Goal: Task Accomplishment & Management: Manage account settings

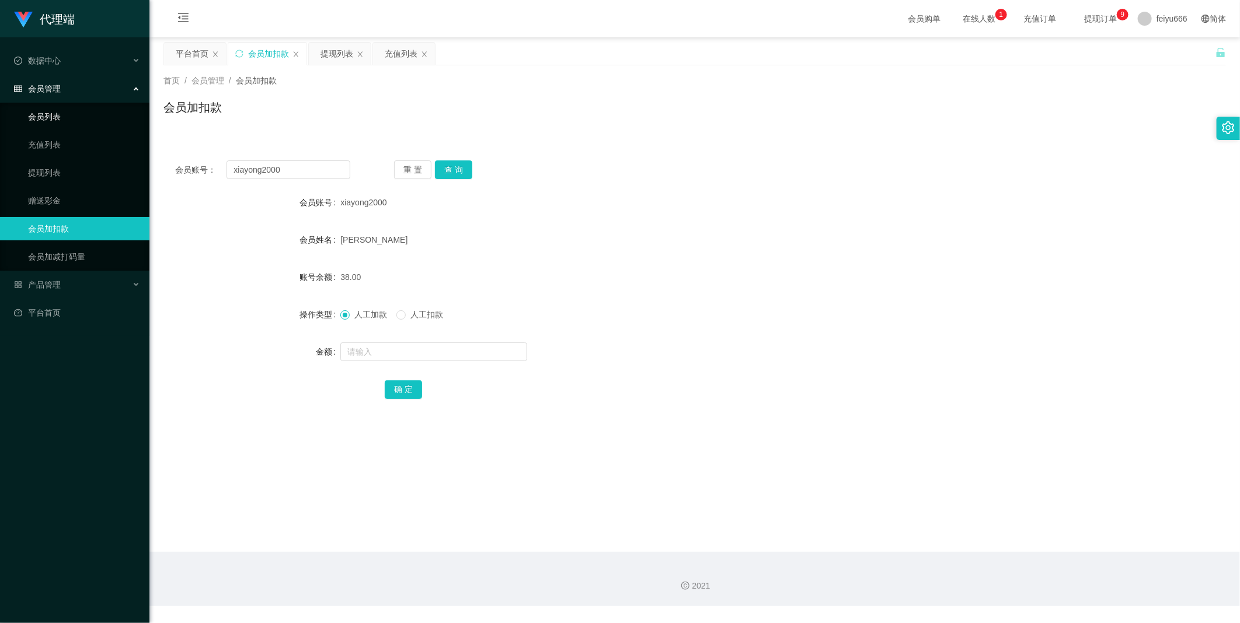
click at [74, 117] on link "会员列表" at bounding box center [84, 116] width 112 height 23
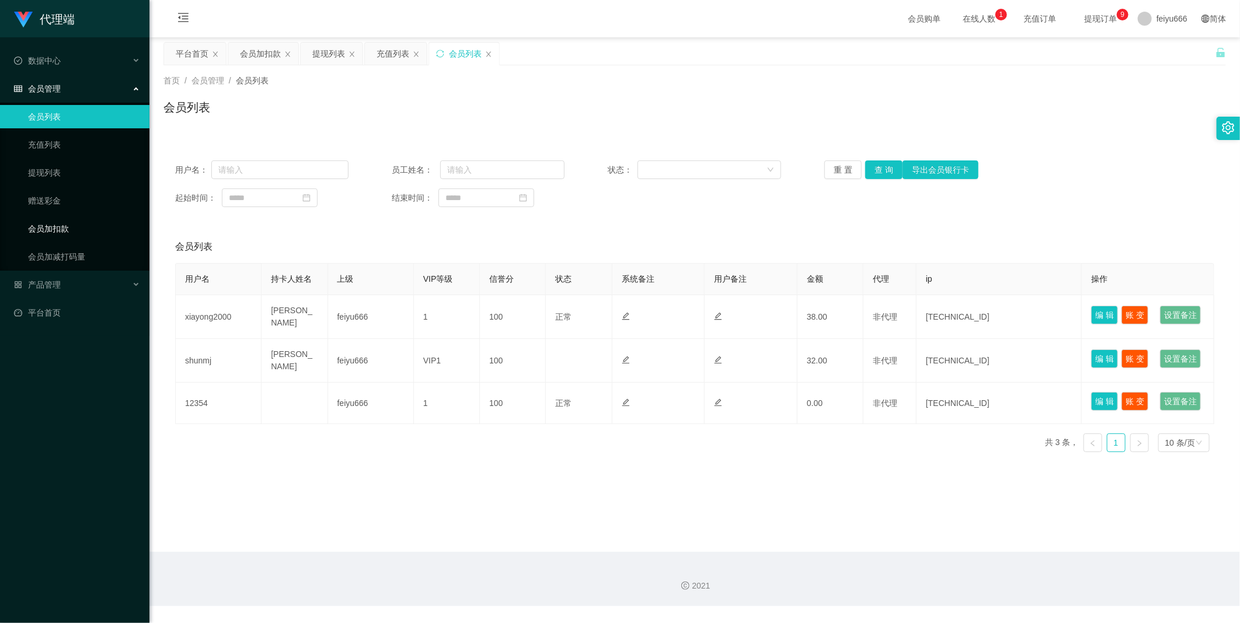
click at [71, 230] on link "会员加扣款" at bounding box center [84, 228] width 112 height 23
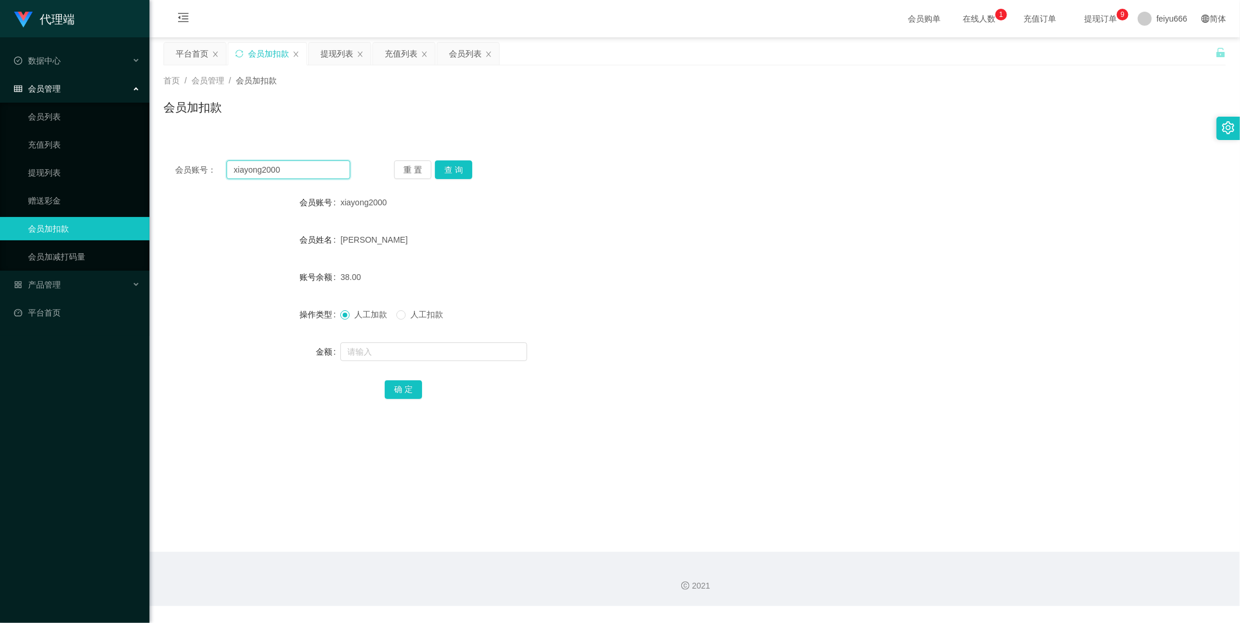
drag, startPoint x: 285, startPoint y: 170, endPoint x: 235, endPoint y: 168, distance: 49.6
click at [211, 172] on div "会员账号： xiayong2000" at bounding box center [262, 170] width 175 height 19
click at [62, 116] on link "会员列表" at bounding box center [84, 116] width 112 height 23
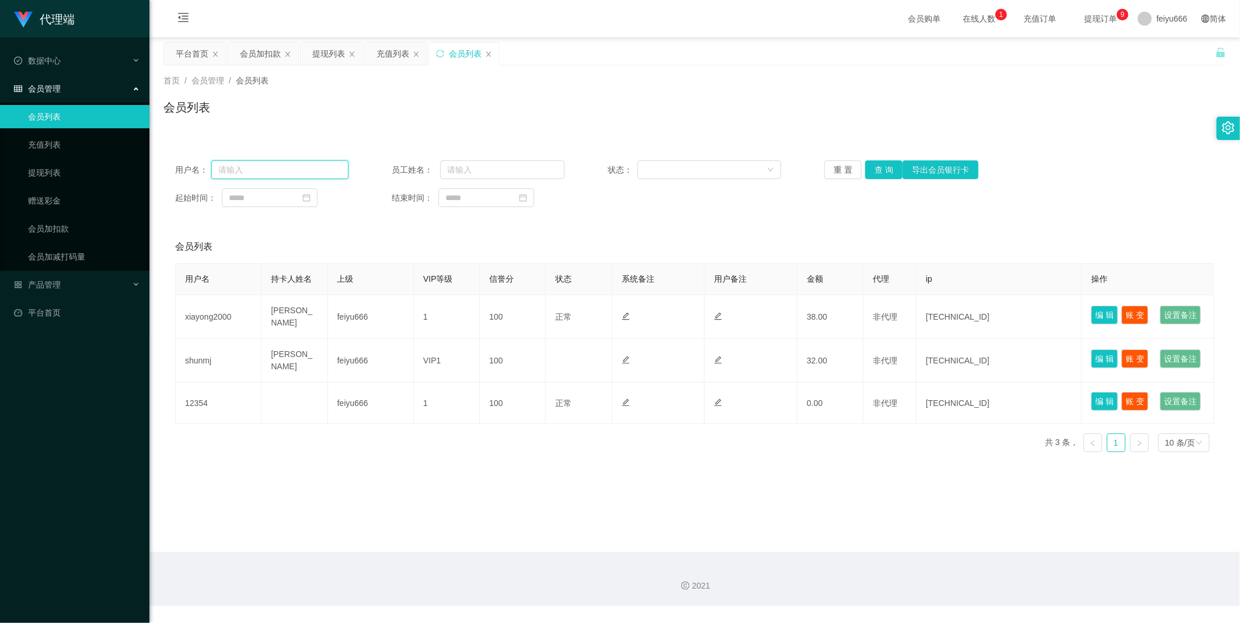
click at [295, 168] on input "text" at bounding box center [279, 170] width 137 height 19
paste input "xiayong2000"
type input "xiayong2000"
click at [881, 175] on button "查 询" at bounding box center [883, 170] width 37 height 19
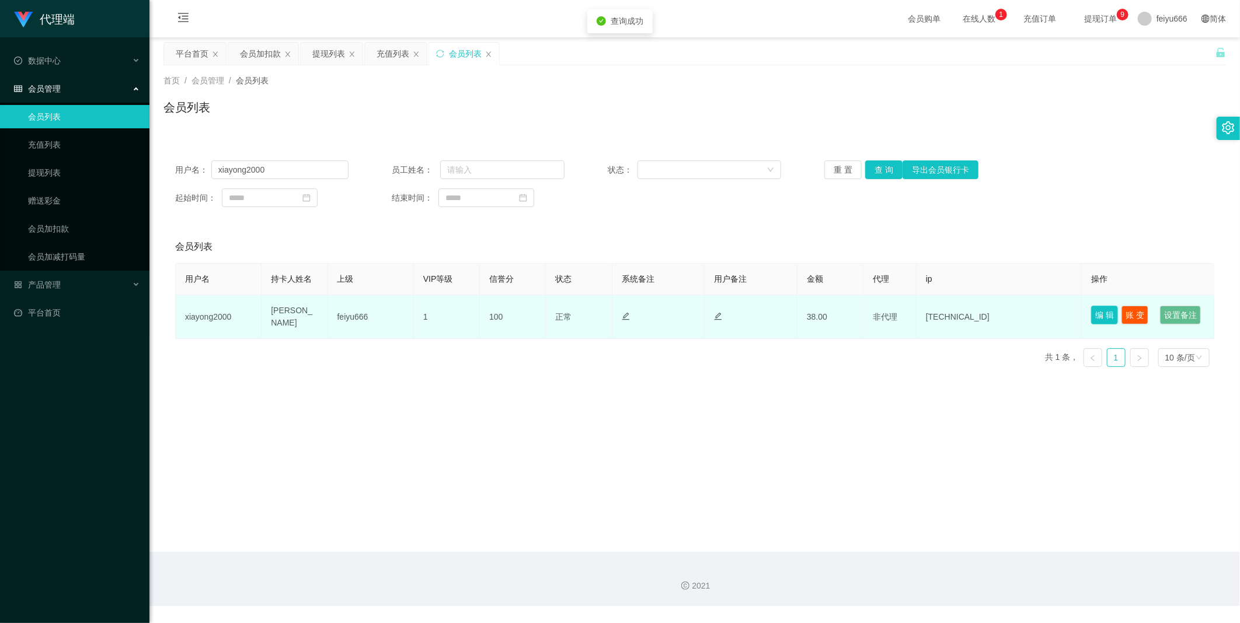
click at [1098, 311] on button "编 辑" at bounding box center [1104, 315] width 27 height 19
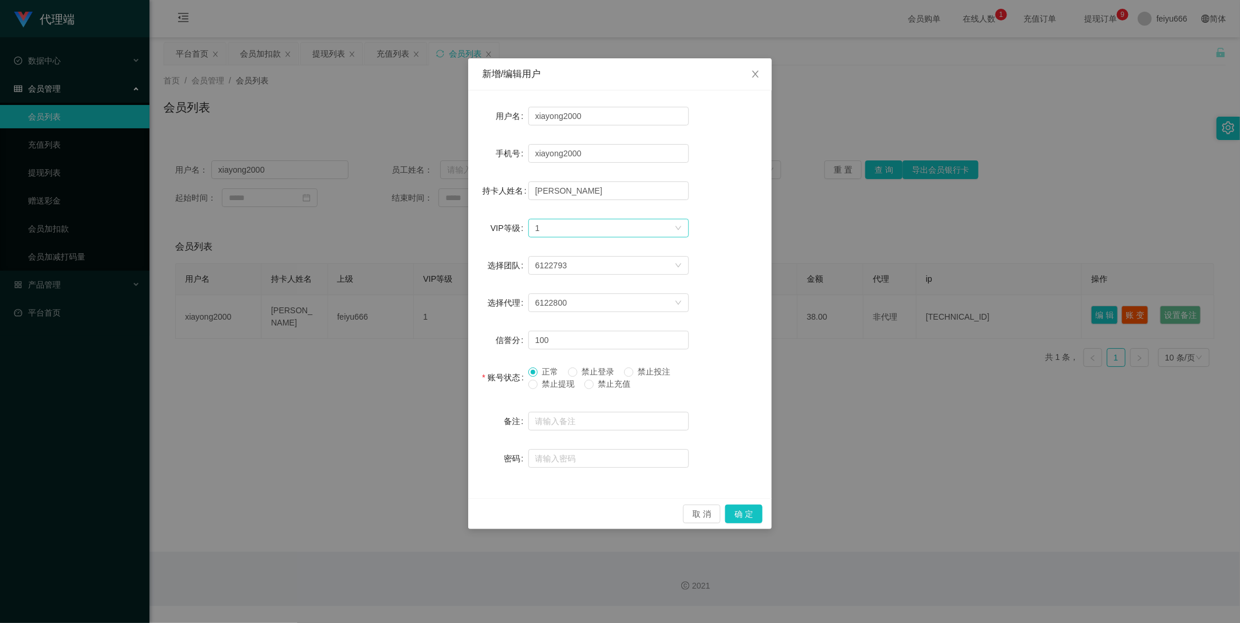
click at [680, 228] on icon "图标: down" at bounding box center [678, 228] width 7 height 7
click at [628, 267] on li "VIP2" at bounding box center [608, 269] width 161 height 19
click at [748, 515] on button "确 定" at bounding box center [743, 514] width 37 height 19
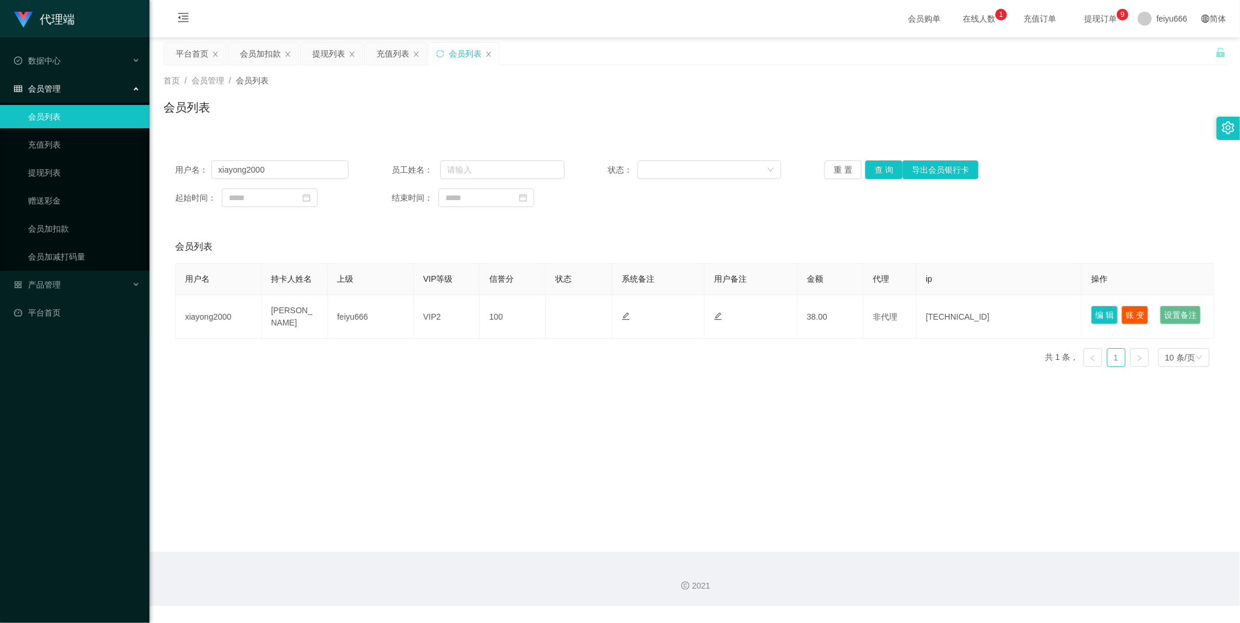
click at [533, 463] on main "关闭左侧 关闭右侧 关闭其它 刷新页面 平台首页 会员加扣款 提现列表 充值列表 会员列表 首页 / 会员管理 / 会员列表 / 会员列表 用户名： xiay…" at bounding box center [694, 294] width 1090 height 515
click at [83, 228] on link "会员加扣款" at bounding box center [84, 228] width 112 height 23
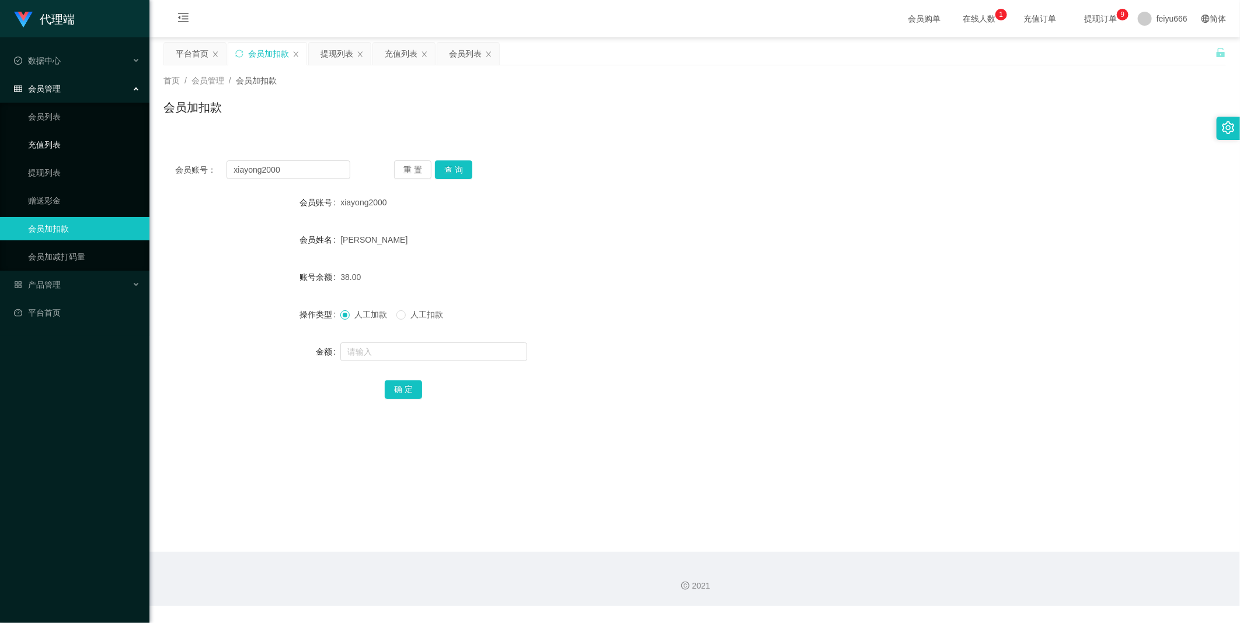
click at [88, 145] on link "充值列表" at bounding box center [84, 144] width 112 height 23
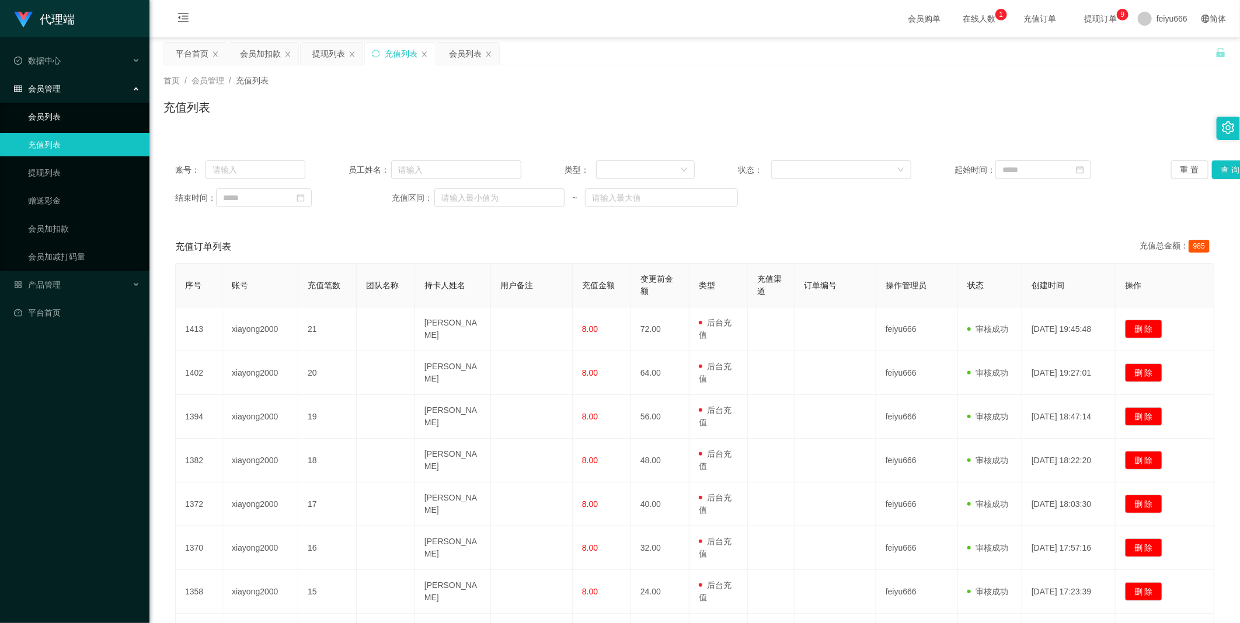
click at [86, 114] on link "会员列表" at bounding box center [84, 116] width 112 height 23
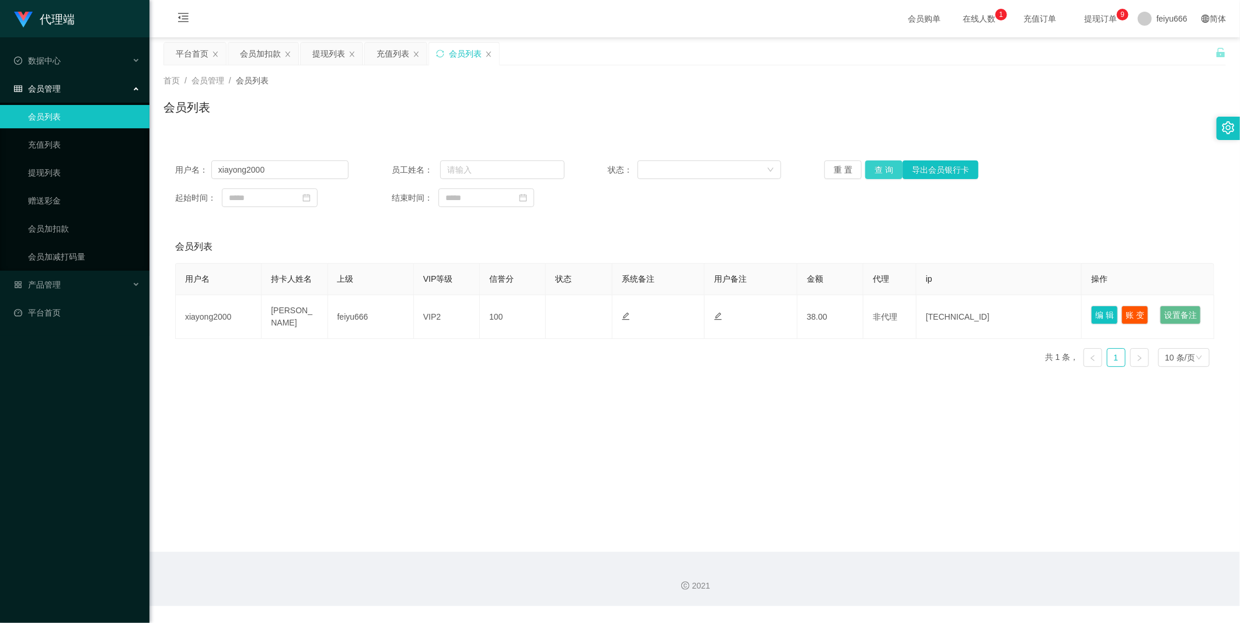
click at [881, 168] on button "查 询" at bounding box center [883, 170] width 37 height 19
click at [882, 168] on button "查 询" at bounding box center [883, 170] width 37 height 19
click at [71, 235] on link "会员加扣款" at bounding box center [84, 228] width 112 height 23
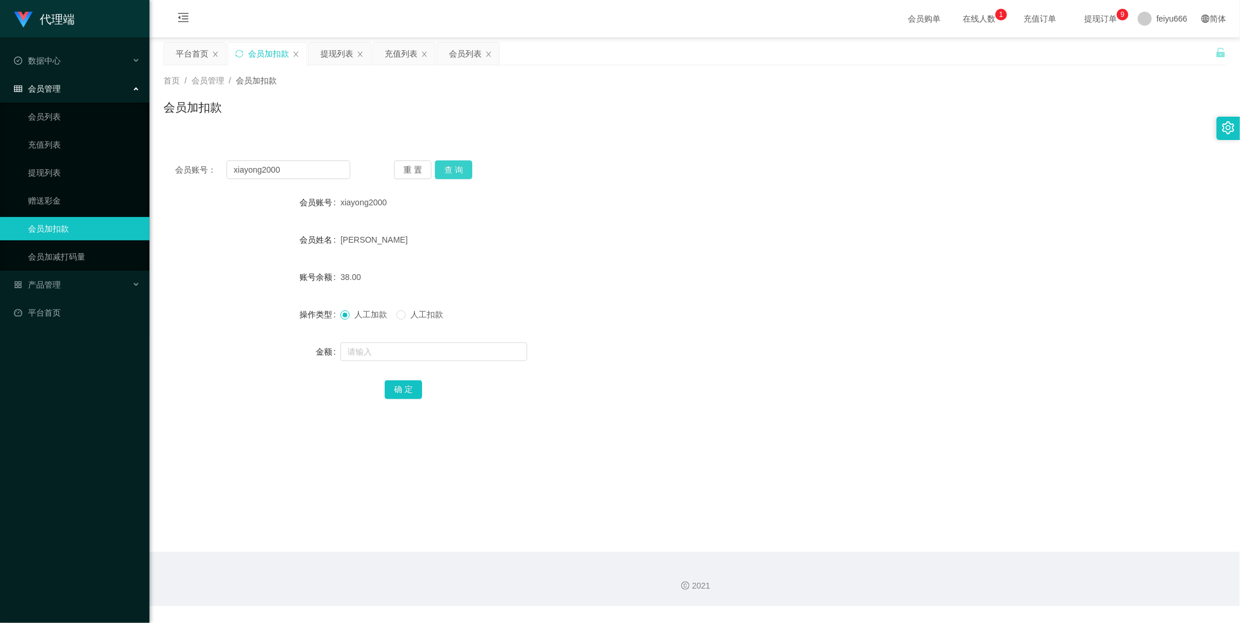
click at [450, 172] on button "查 询" at bounding box center [453, 170] width 37 height 19
click at [378, 357] on input "text" at bounding box center [433, 352] width 187 height 19
type input "15"
click at [394, 391] on button "确 定" at bounding box center [403, 390] width 37 height 19
click at [65, 172] on link "提现列表" at bounding box center [84, 172] width 112 height 23
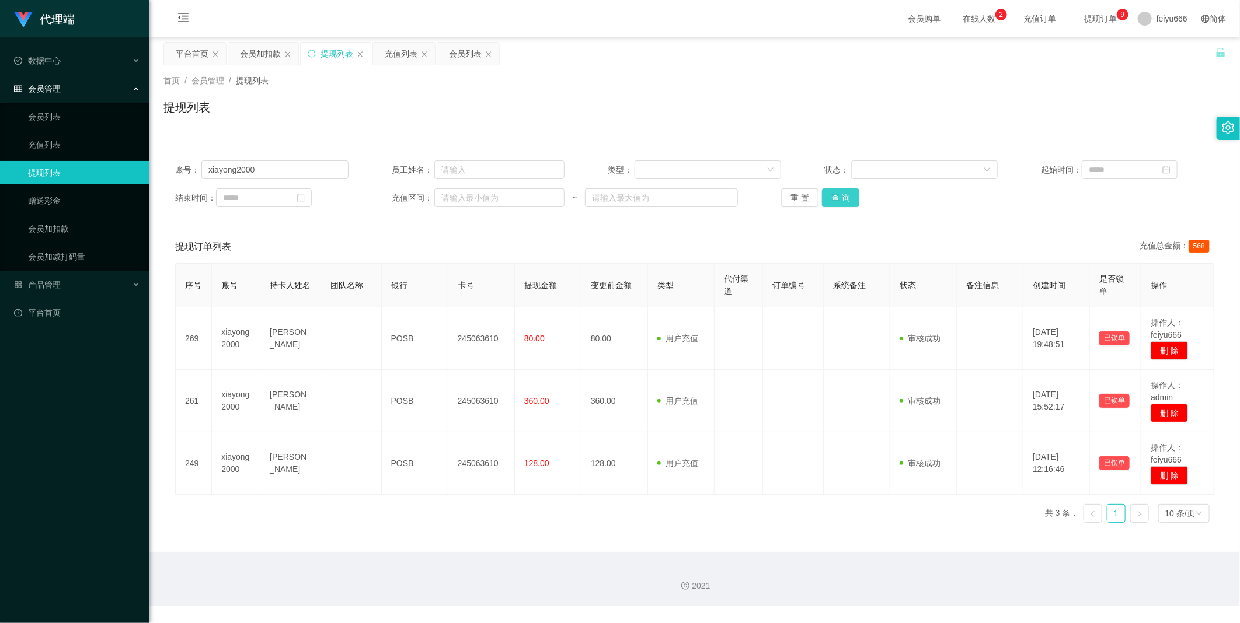
click at [837, 197] on button "查 询" at bounding box center [840, 198] width 37 height 19
click at [92, 115] on link "会员列表" at bounding box center [84, 116] width 112 height 23
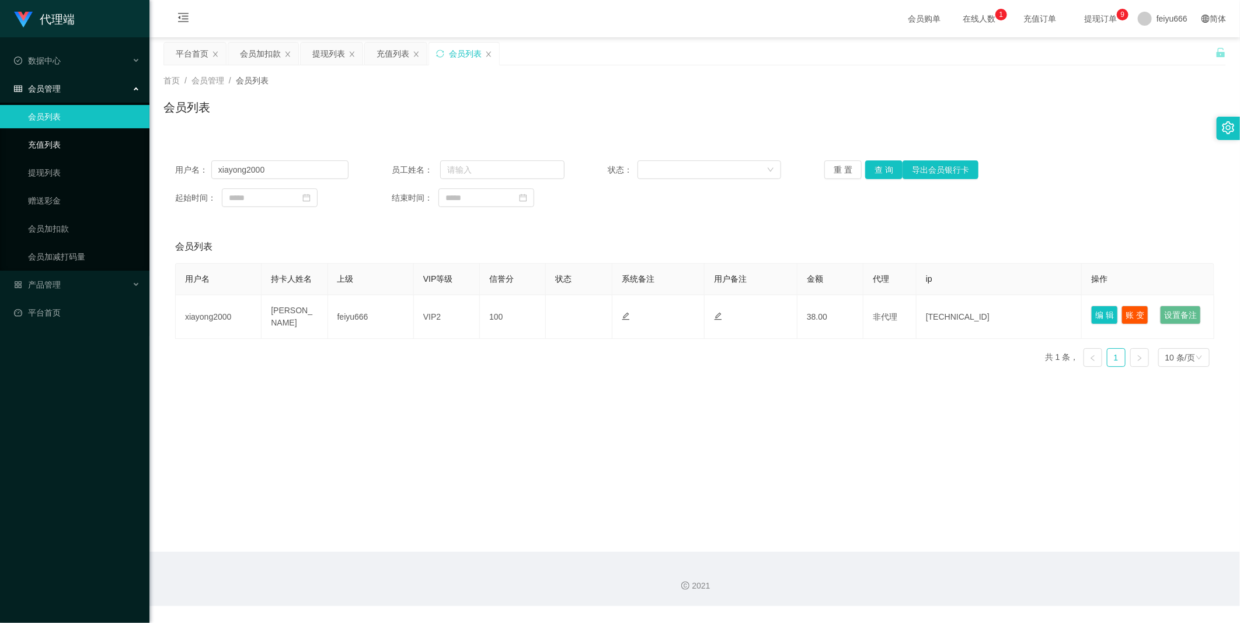
click at [74, 141] on link "充值列表" at bounding box center [84, 144] width 112 height 23
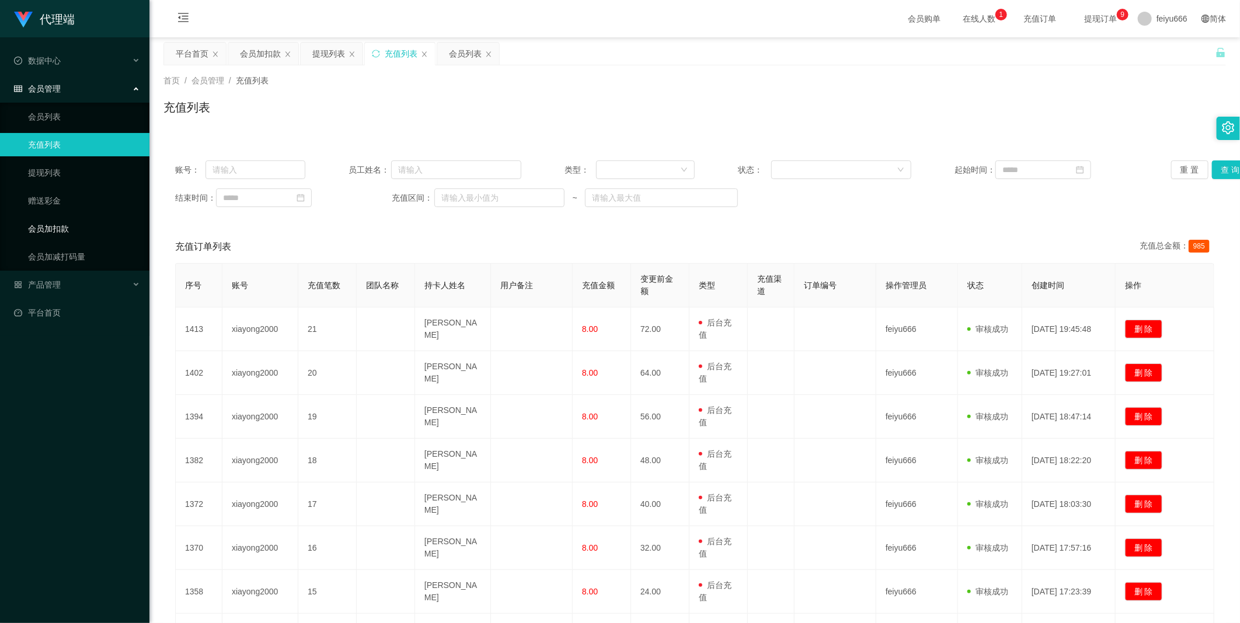
click at [86, 225] on link "会员加扣款" at bounding box center [84, 228] width 112 height 23
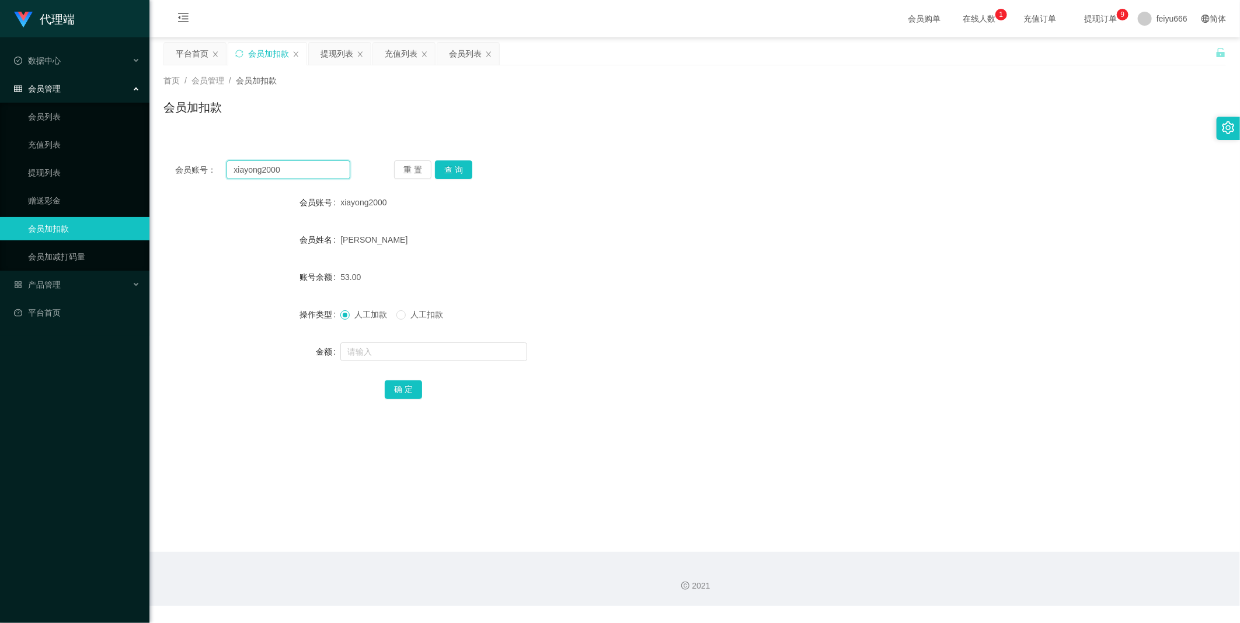
drag, startPoint x: 291, startPoint y: 168, endPoint x: 206, endPoint y: 168, distance: 84.6
click at [206, 168] on div "会员账号： xiayong2000" at bounding box center [262, 170] width 175 height 19
drag, startPoint x: 76, startPoint y: 145, endPoint x: 118, endPoint y: 146, distance: 42.0
click at [76, 145] on link "充值列表" at bounding box center [84, 144] width 112 height 23
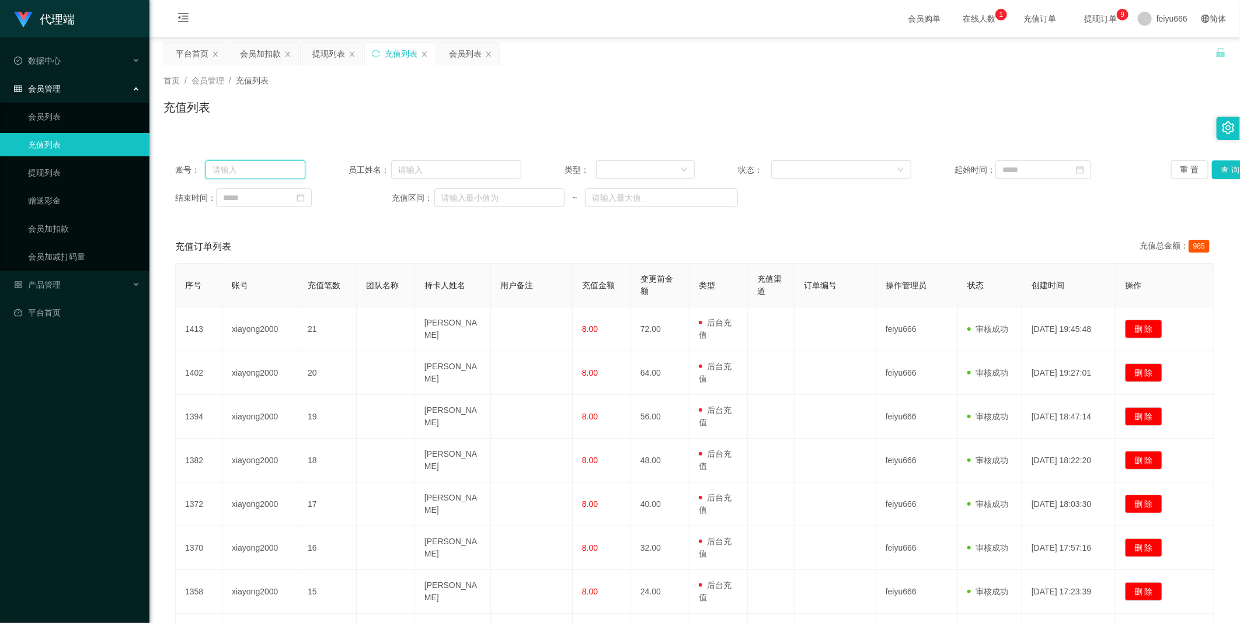
click at [267, 168] on input "text" at bounding box center [255, 170] width 100 height 19
paste input "xiayong2000"
type input "xiayong2000"
click at [1214, 168] on button "查 询" at bounding box center [1230, 170] width 37 height 19
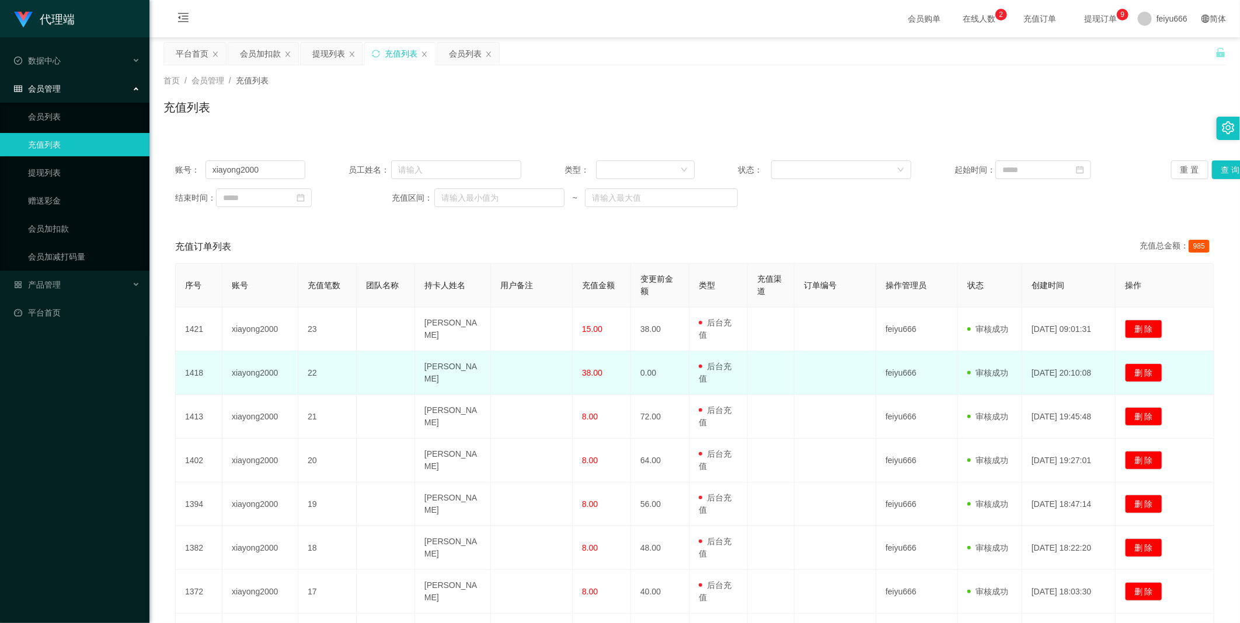
drag, startPoint x: 719, startPoint y: 378, endPoint x: 829, endPoint y: 392, distance: 110.7
click at [829, 392] on td at bounding box center [835, 373] width 82 height 44
drag, startPoint x: 719, startPoint y: 375, endPoint x: 824, endPoint y: 394, distance: 106.7
click at [824, 394] on td at bounding box center [835, 373] width 82 height 44
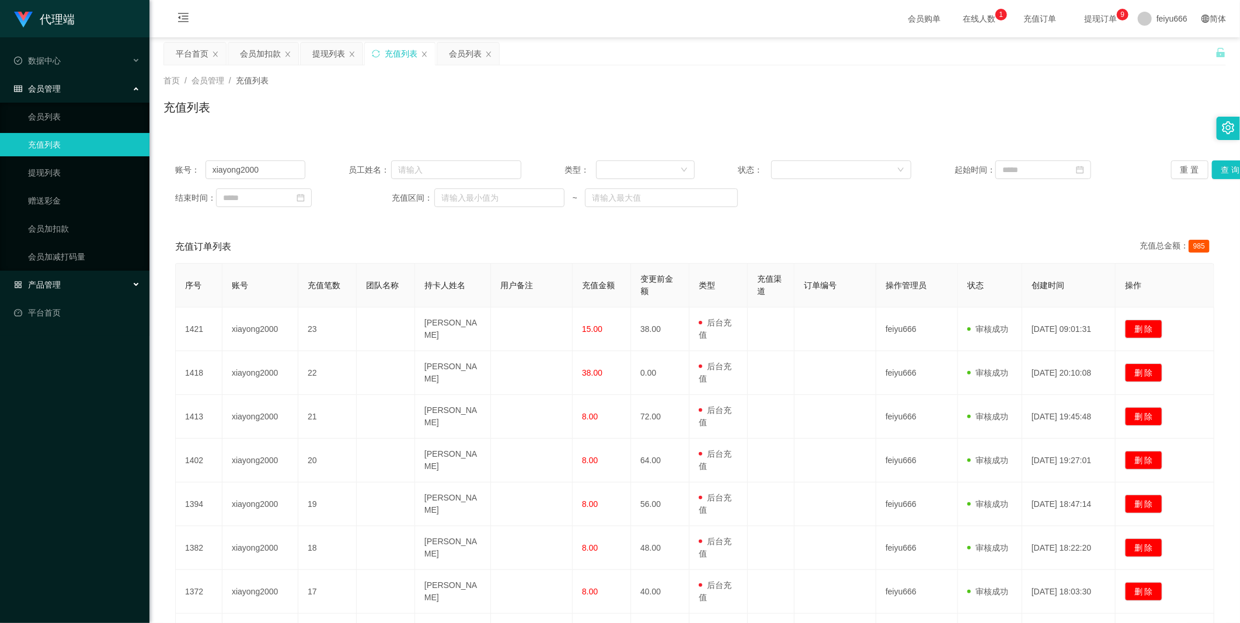
click at [132, 286] on div "产品管理" at bounding box center [74, 284] width 149 height 23
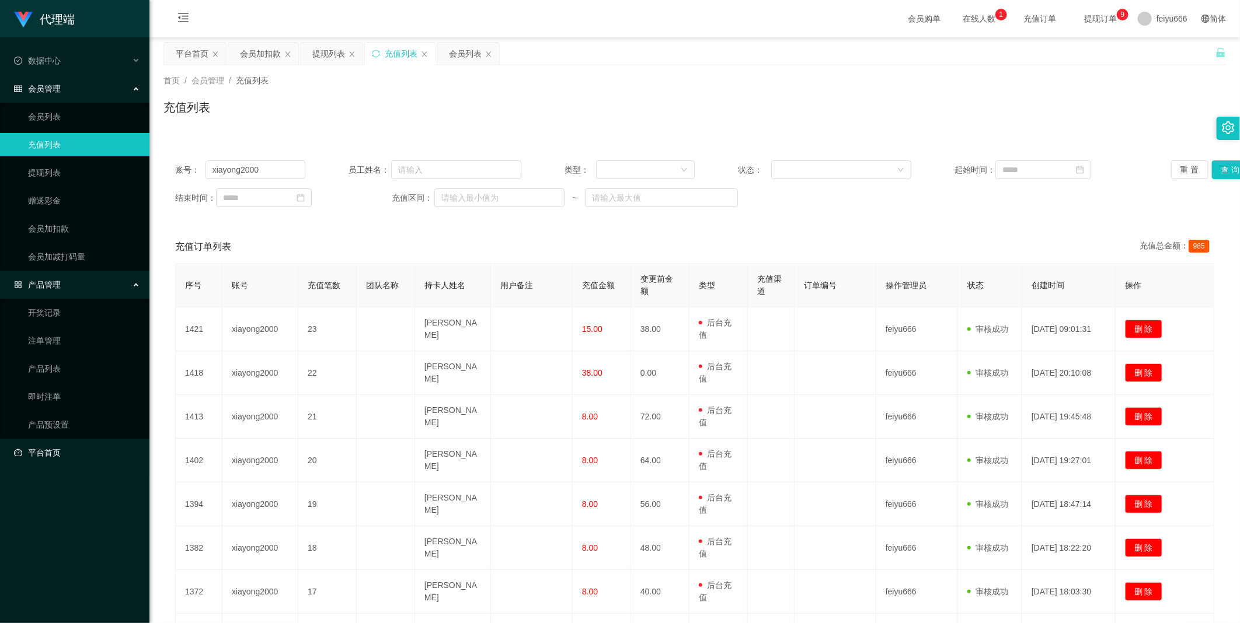
click at [114, 453] on link "平台首页" at bounding box center [77, 452] width 126 height 23
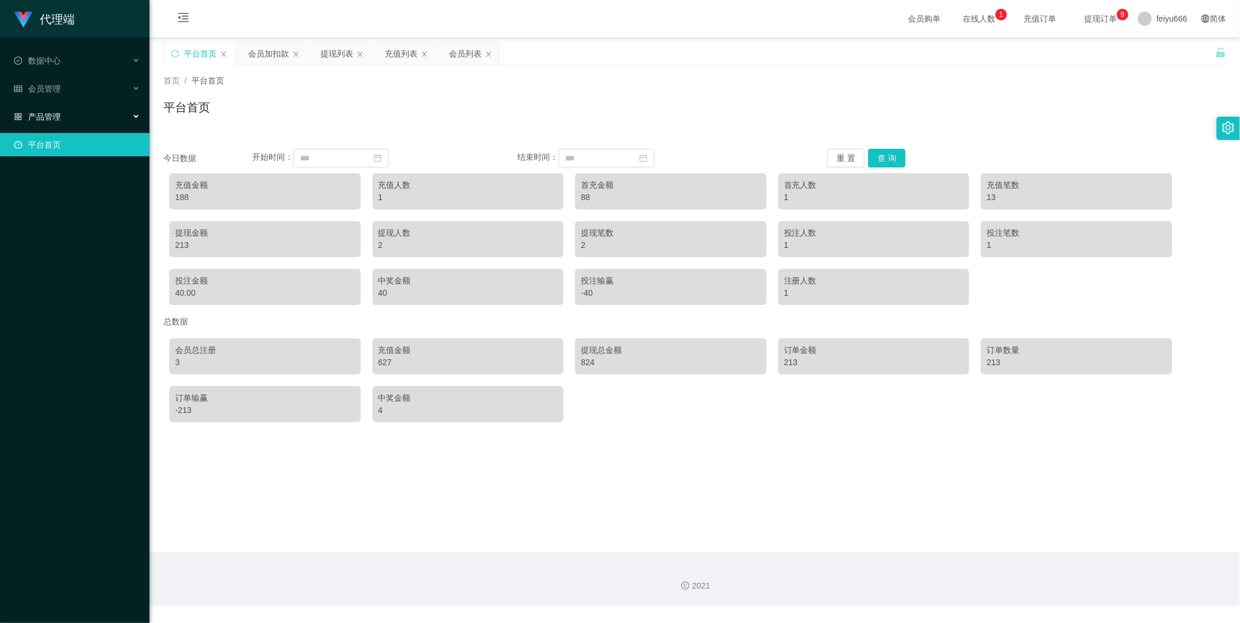
click at [127, 116] on div "产品管理" at bounding box center [74, 116] width 149 height 23
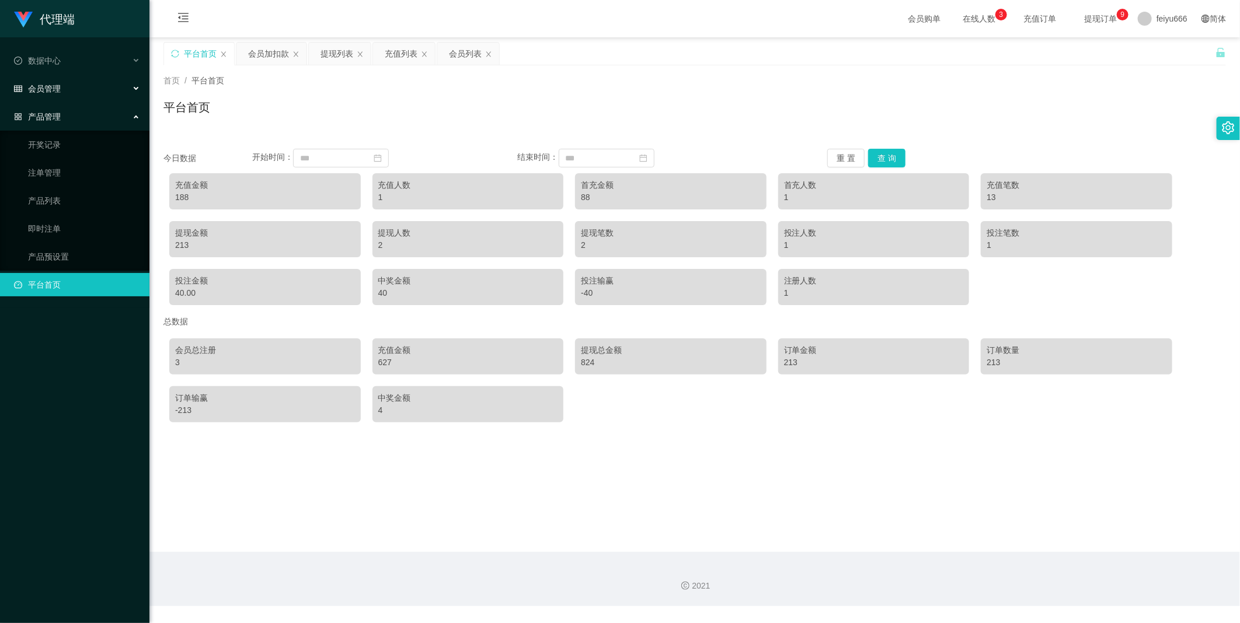
click at [135, 89] on icon at bounding box center [137, 89] width 6 height 0
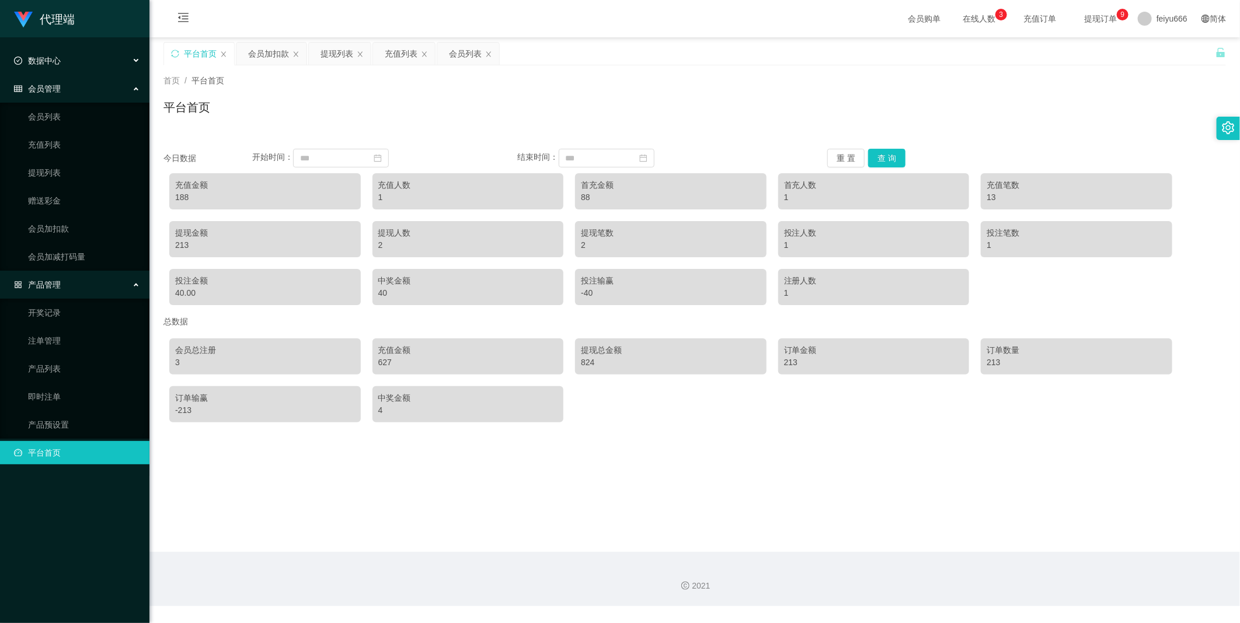
click at [132, 62] on div "数据中心" at bounding box center [74, 60] width 149 height 23
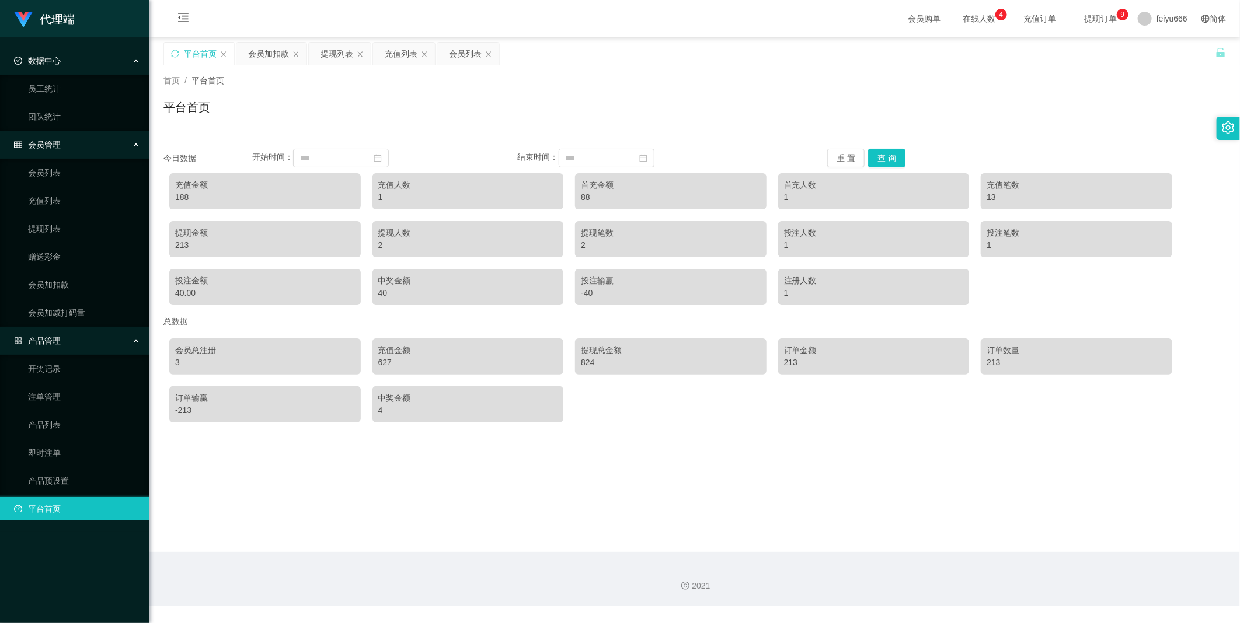
click at [472, 110] on div "平台首页" at bounding box center [694, 112] width 1062 height 27
click at [69, 277] on link "会员加扣款" at bounding box center [84, 284] width 112 height 23
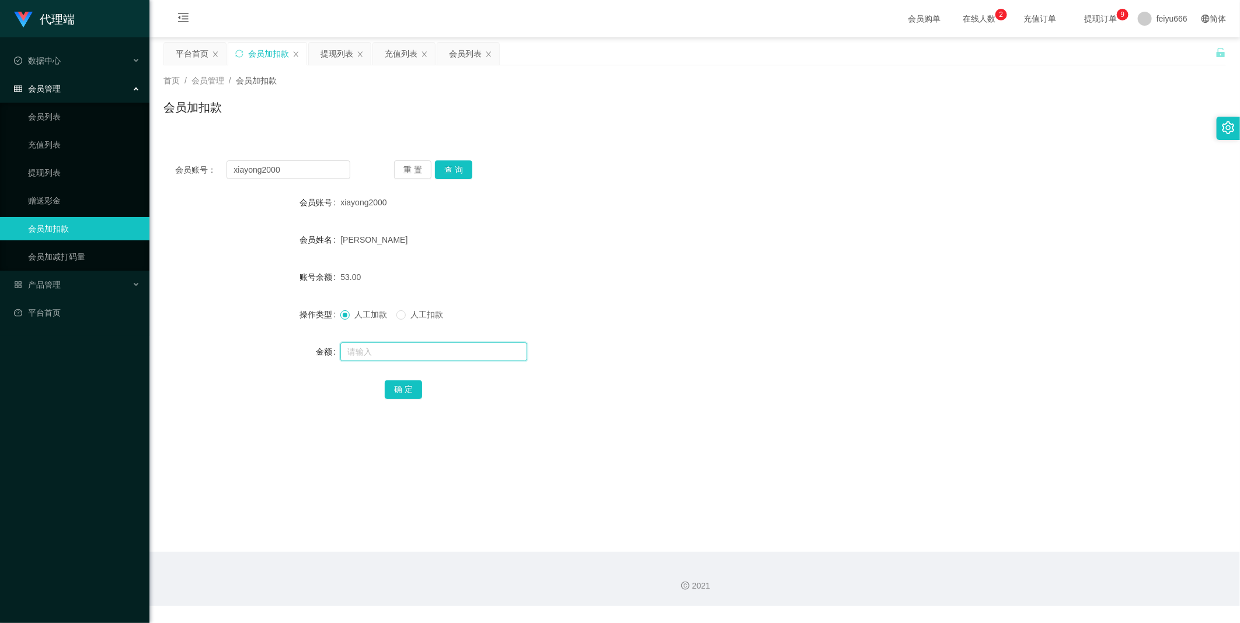
click at [382, 348] on input "text" at bounding box center [433, 352] width 187 height 19
type input "8"
click at [403, 388] on button "确 定" at bounding box center [403, 390] width 37 height 19
click at [359, 346] on input "text" at bounding box center [433, 352] width 187 height 19
type input "8"
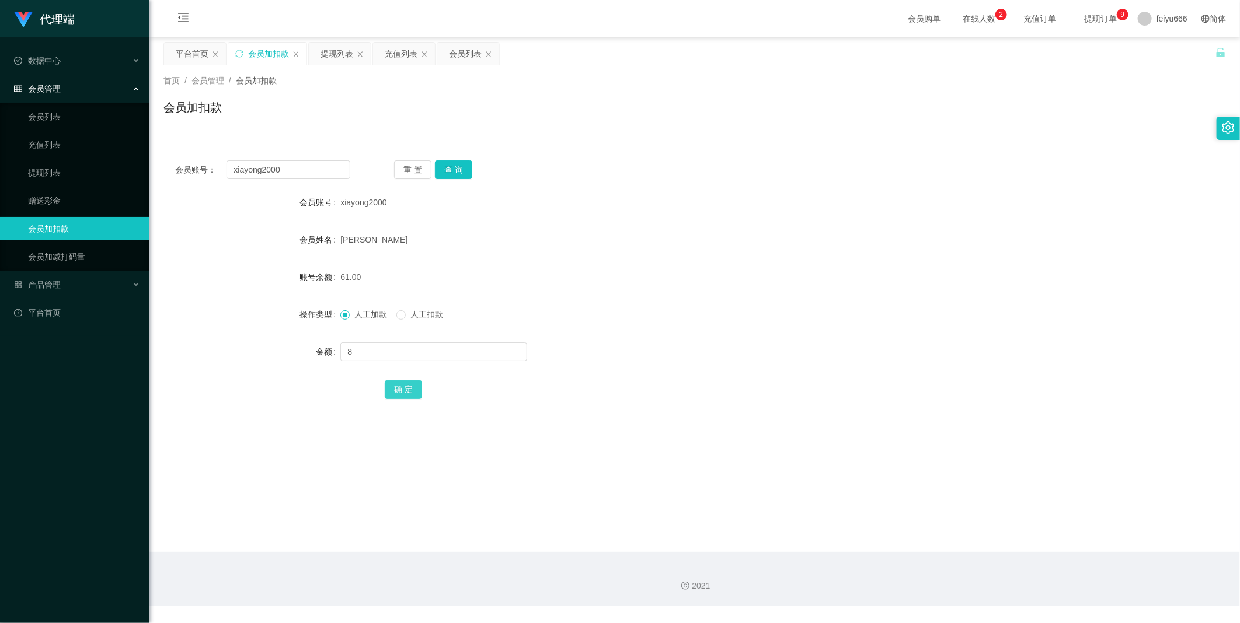
click at [411, 386] on button "确 定" at bounding box center [403, 390] width 37 height 19
click at [390, 355] on input "text" at bounding box center [433, 352] width 187 height 19
type input "8"
click at [404, 392] on button "确 定" at bounding box center [403, 390] width 37 height 19
drag, startPoint x: 295, startPoint y: 172, endPoint x: 203, endPoint y: 169, distance: 92.8
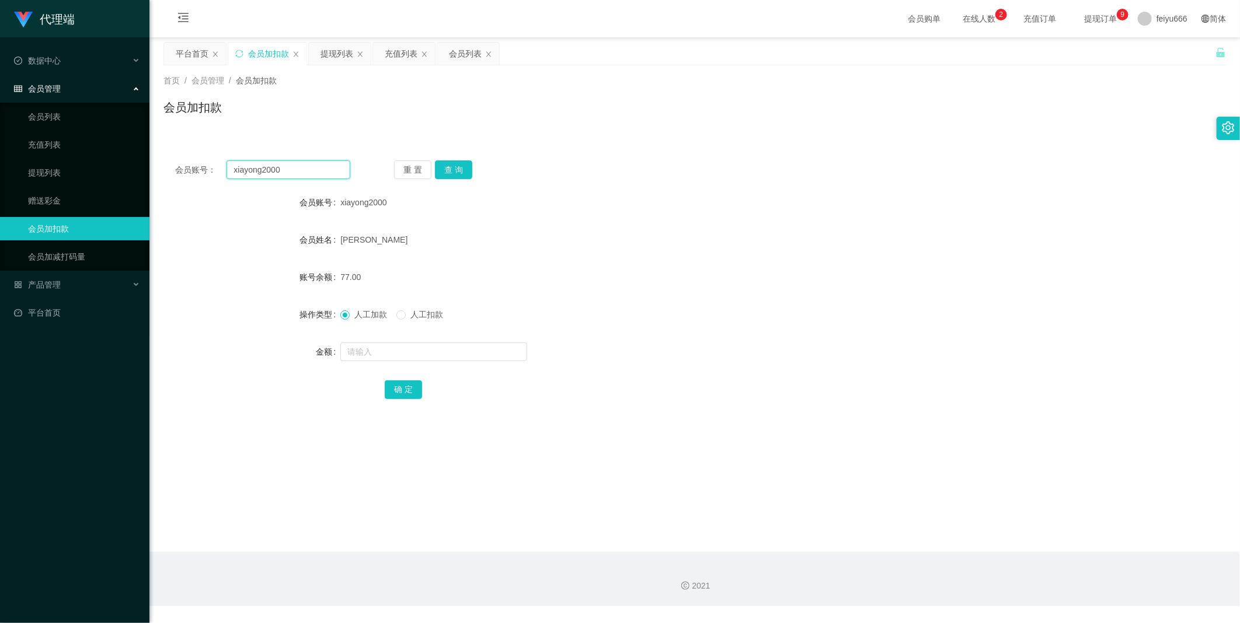
click at [203, 169] on div "会员账号： xiayong2000" at bounding box center [262, 170] width 175 height 19
click at [289, 168] on input "xiayong2000" at bounding box center [288, 170] width 124 height 19
click at [447, 171] on button "查 询" at bounding box center [453, 170] width 37 height 19
click at [84, 123] on link "会员列表" at bounding box center [84, 116] width 112 height 23
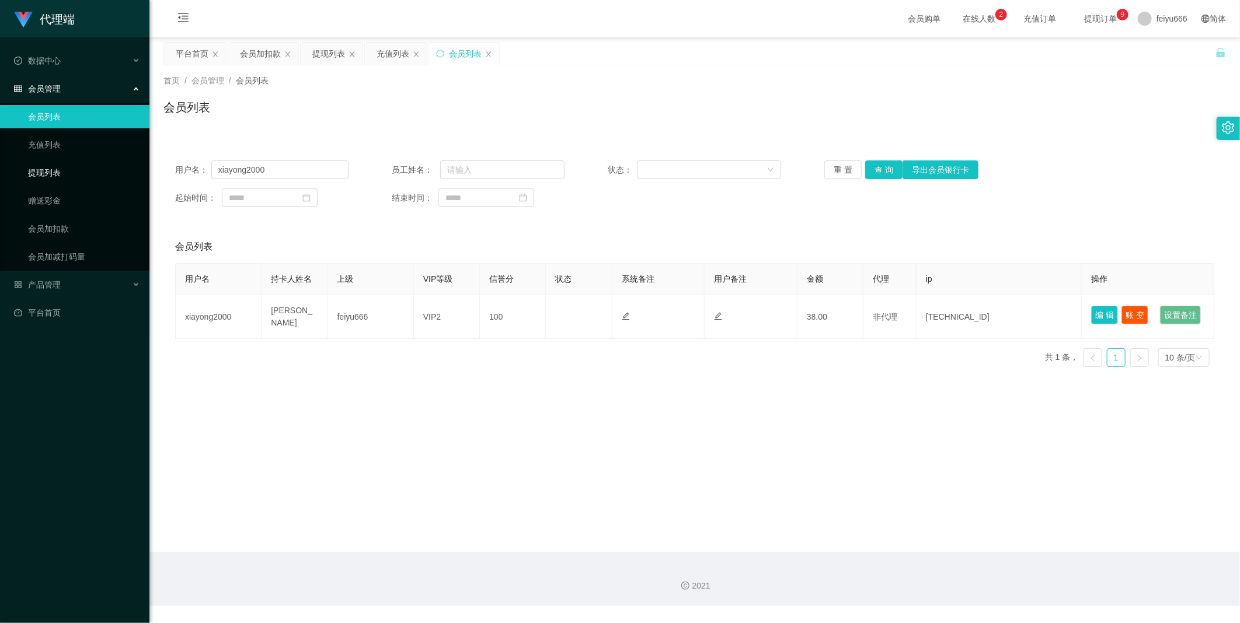
click at [86, 174] on link "提现列表" at bounding box center [84, 172] width 112 height 23
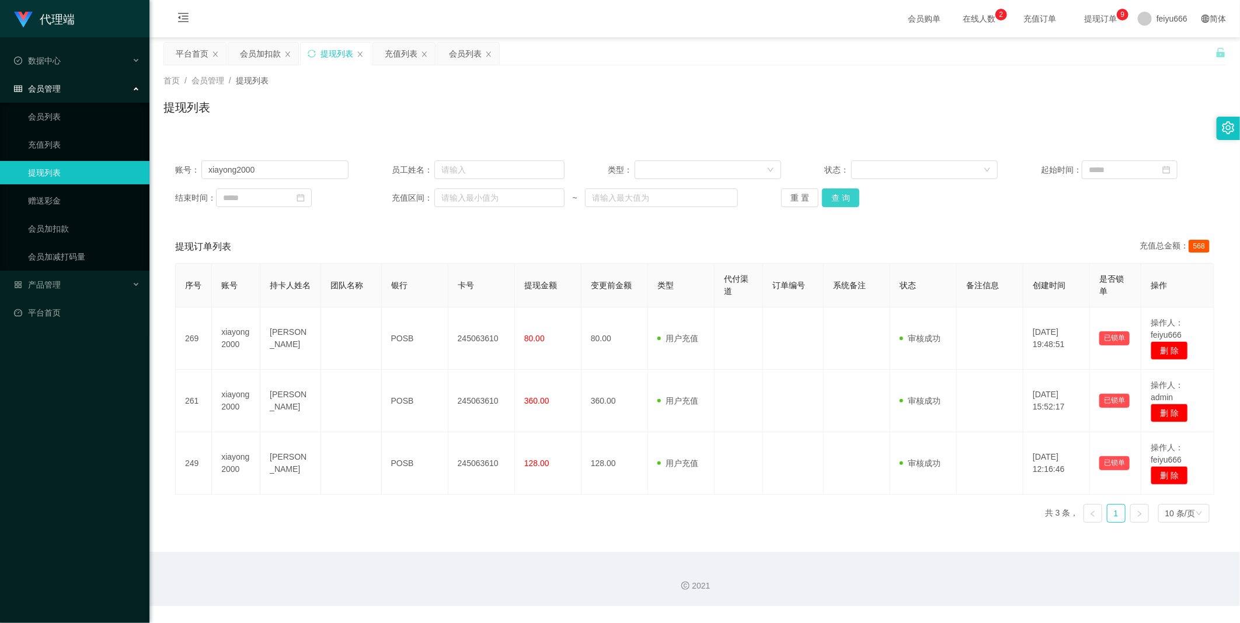
click at [839, 200] on button "查 询" at bounding box center [840, 198] width 37 height 19
click at [61, 226] on link "会员加扣款" at bounding box center [84, 228] width 112 height 23
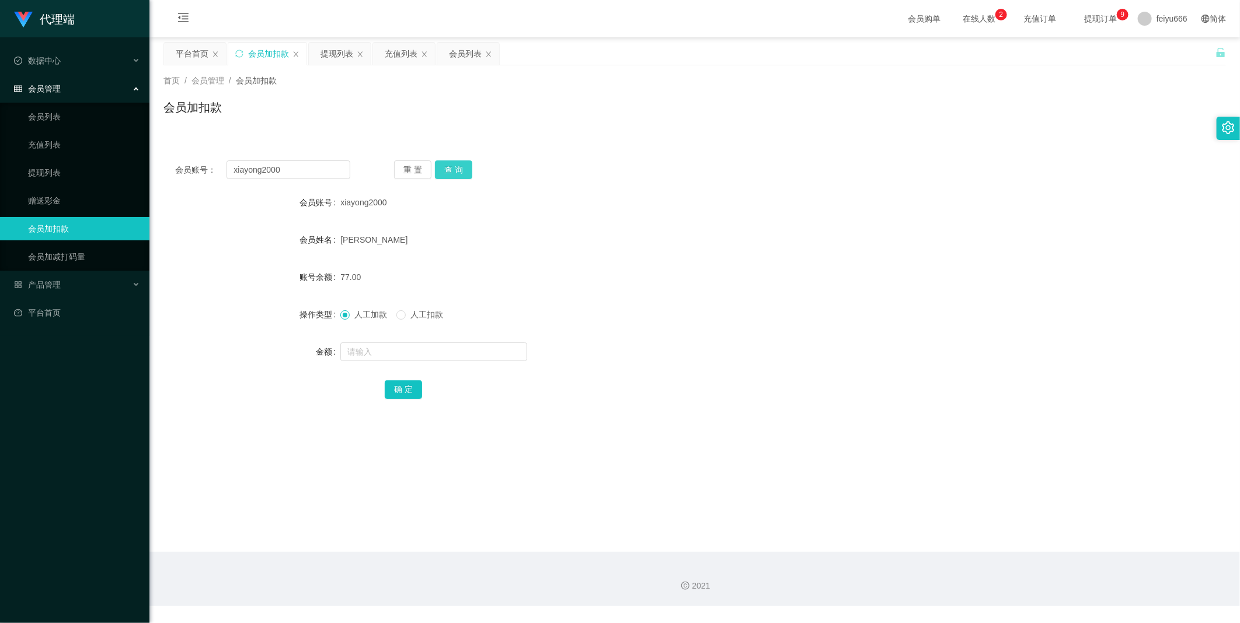
click at [448, 174] on button "查 询" at bounding box center [453, 170] width 37 height 19
click at [406, 352] on input "text" at bounding box center [433, 352] width 187 height 19
type input "8"
click at [406, 388] on button "确 定" at bounding box center [403, 390] width 37 height 19
click at [442, 171] on button "查 询" at bounding box center [453, 170] width 37 height 19
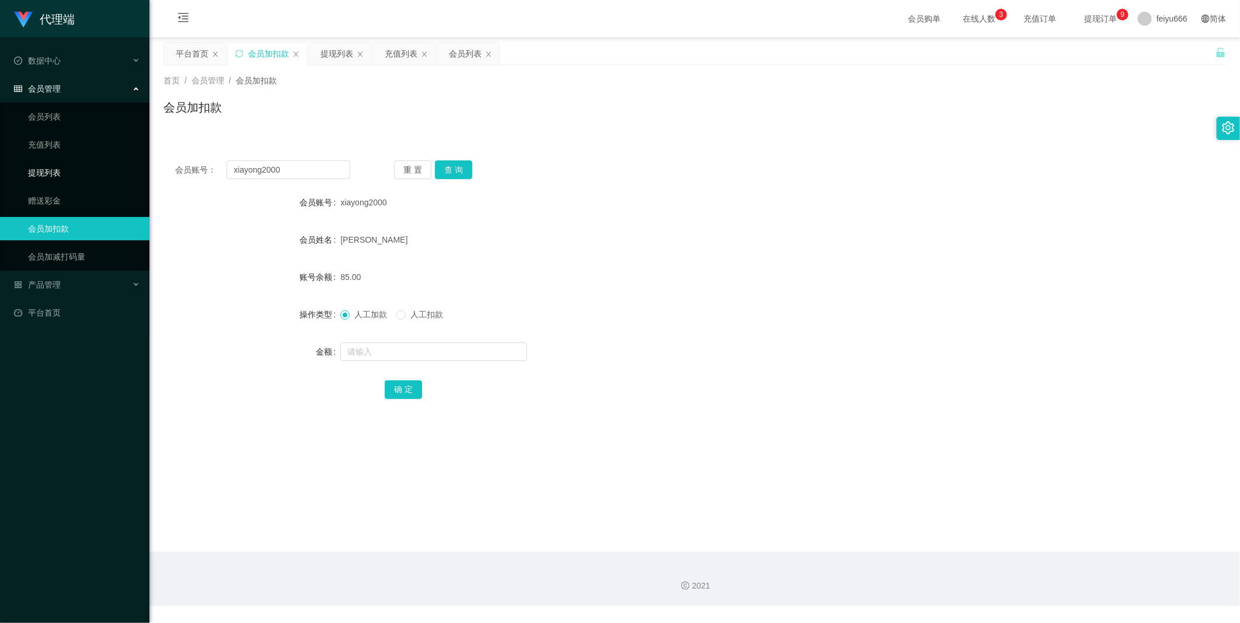
click at [96, 171] on link "提现列表" at bounding box center [84, 172] width 112 height 23
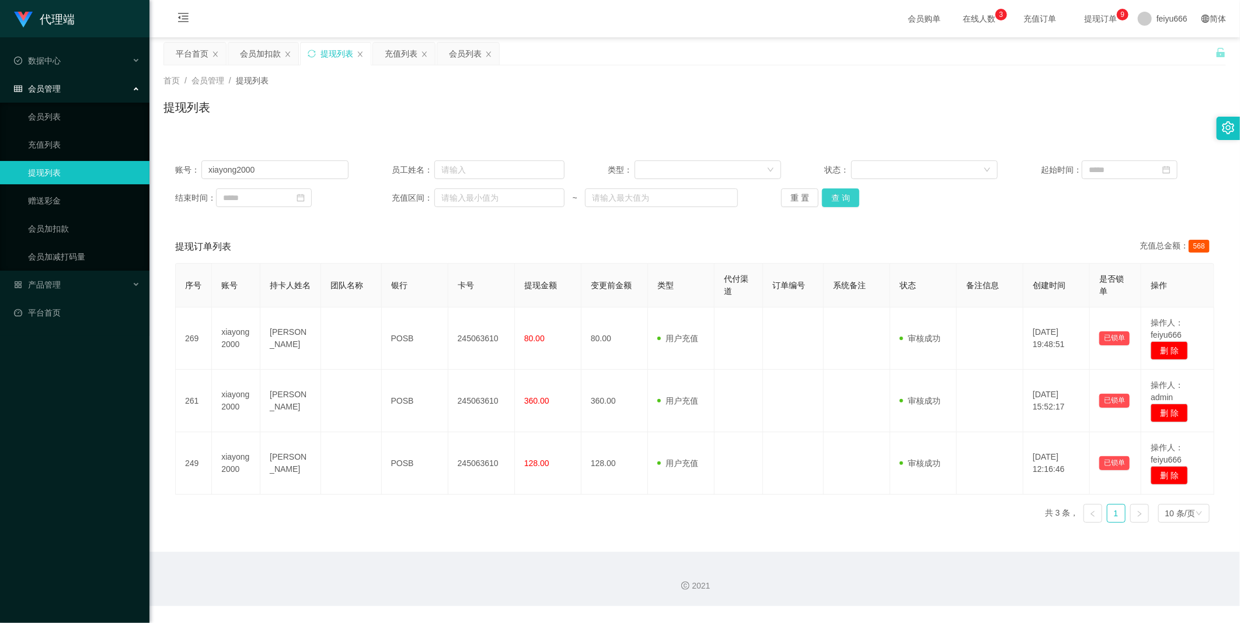
click at [833, 197] on button "查 询" at bounding box center [840, 198] width 37 height 19
click at [51, 224] on link "会员加扣款" at bounding box center [84, 228] width 112 height 23
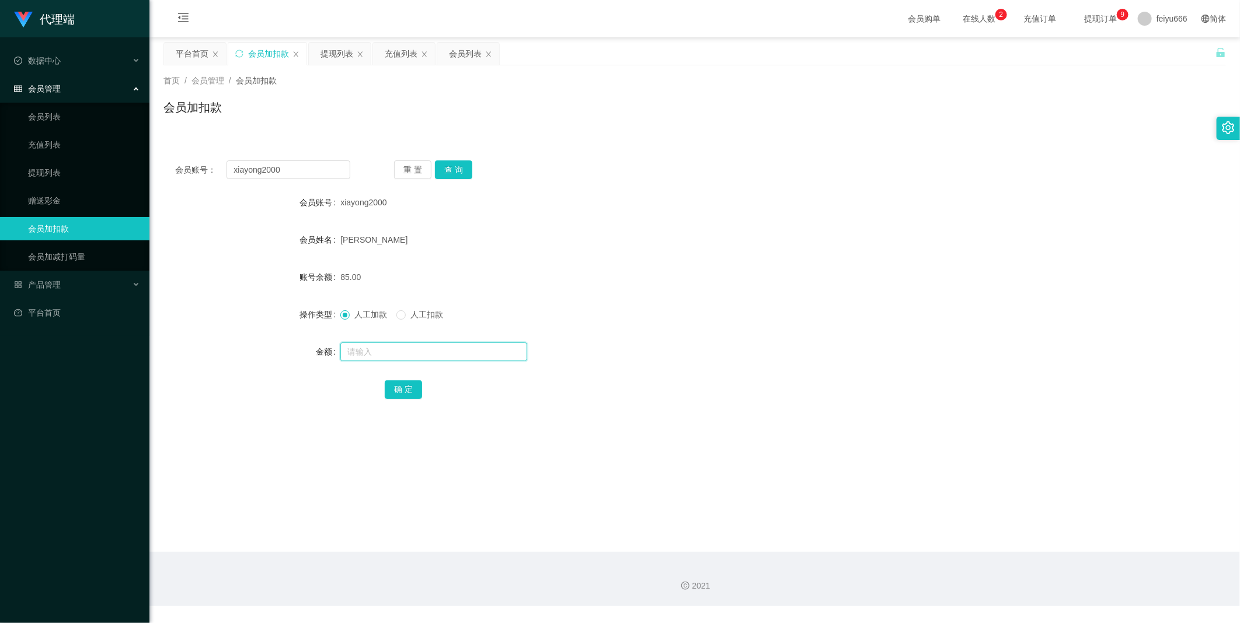
click at [383, 353] on input "text" at bounding box center [433, 352] width 187 height 19
type input "8"
click at [397, 388] on button "确 定" at bounding box center [403, 390] width 37 height 19
click at [364, 353] on input "text" at bounding box center [433, 352] width 187 height 19
type input "8"
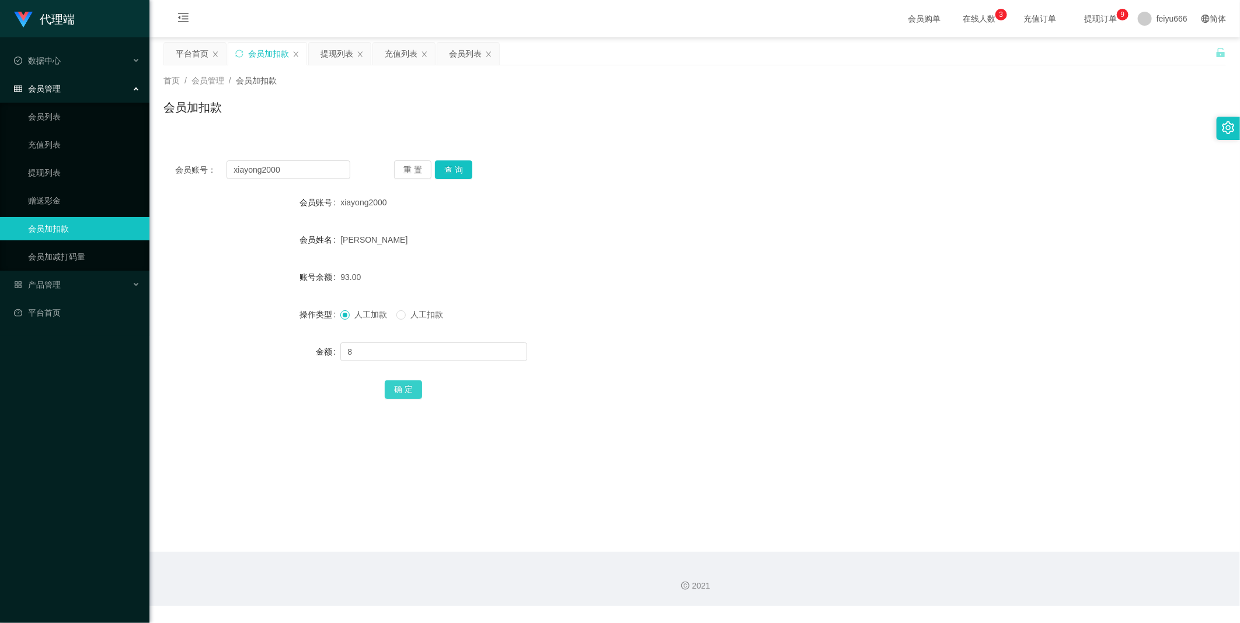
click at [395, 384] on button "确 定" at bounding box center [403, 390] width 37 height 19
